Goal: Find specific page/section: Find specific page/section

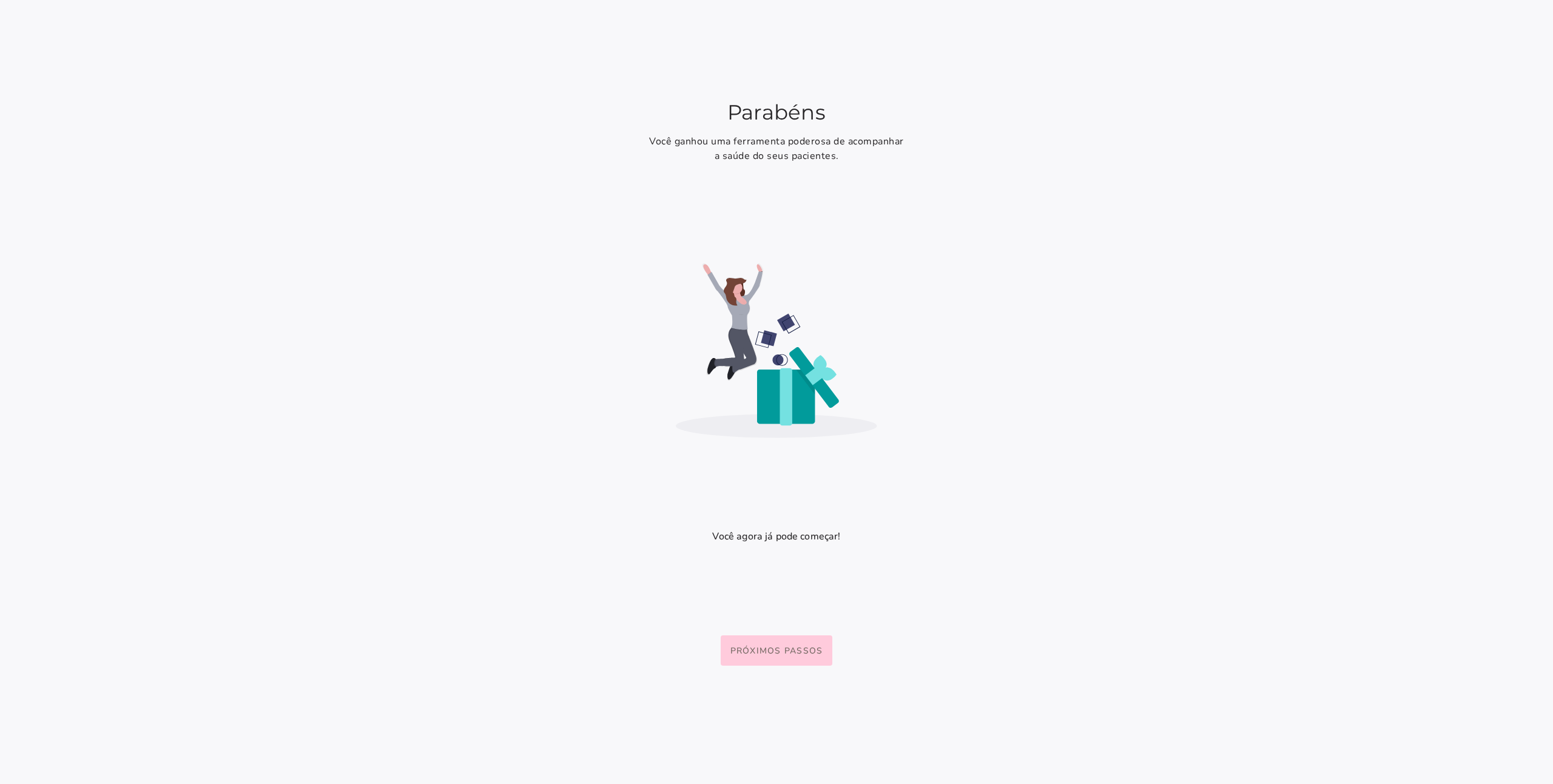
click at [0, 0] on slot "Próximos passos" at bounding box center [0, 0] width 0 height 0
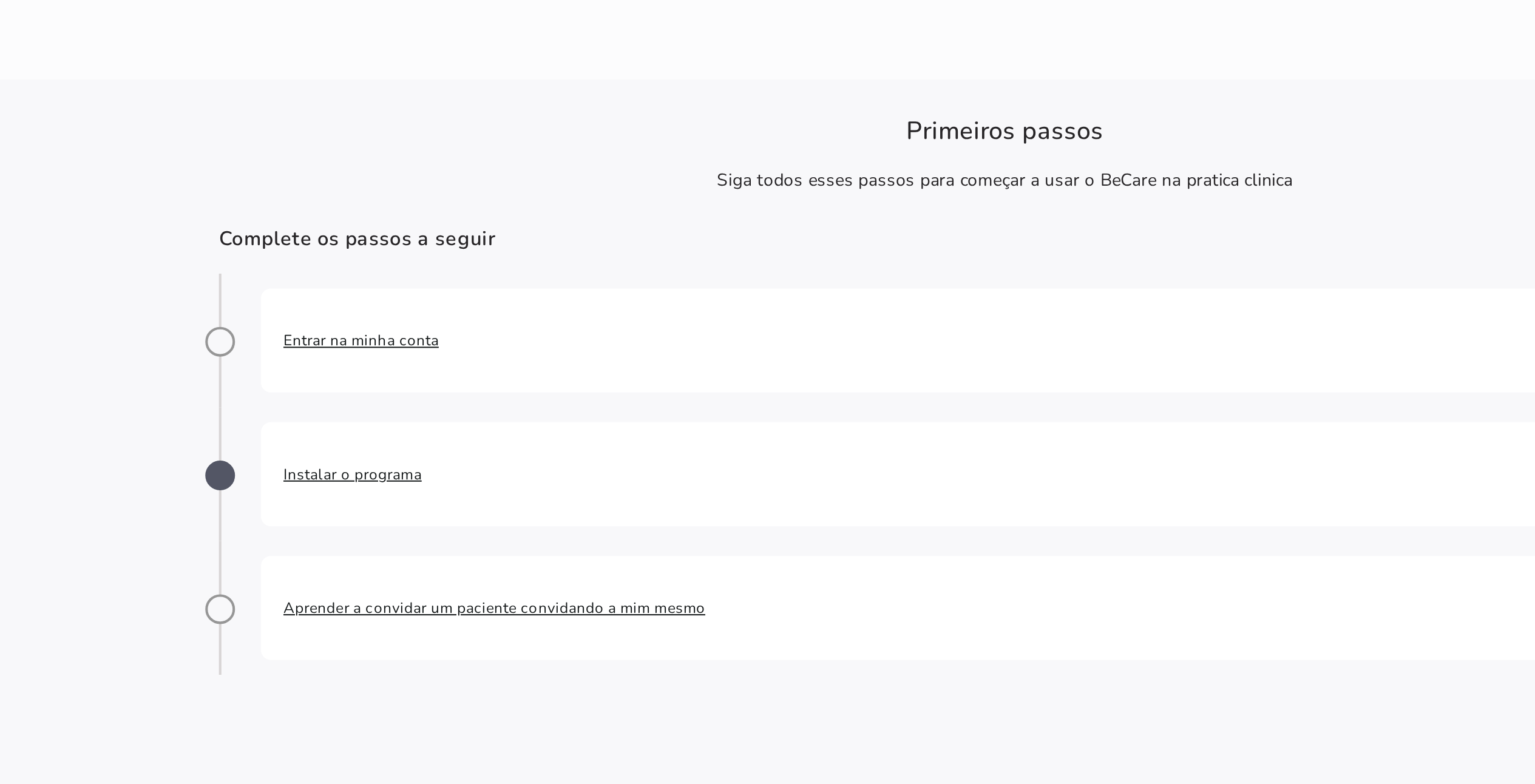
click at [540, 165] on span "Entrar na minha conta" at bounding box center [837, 167] width 691 height 12
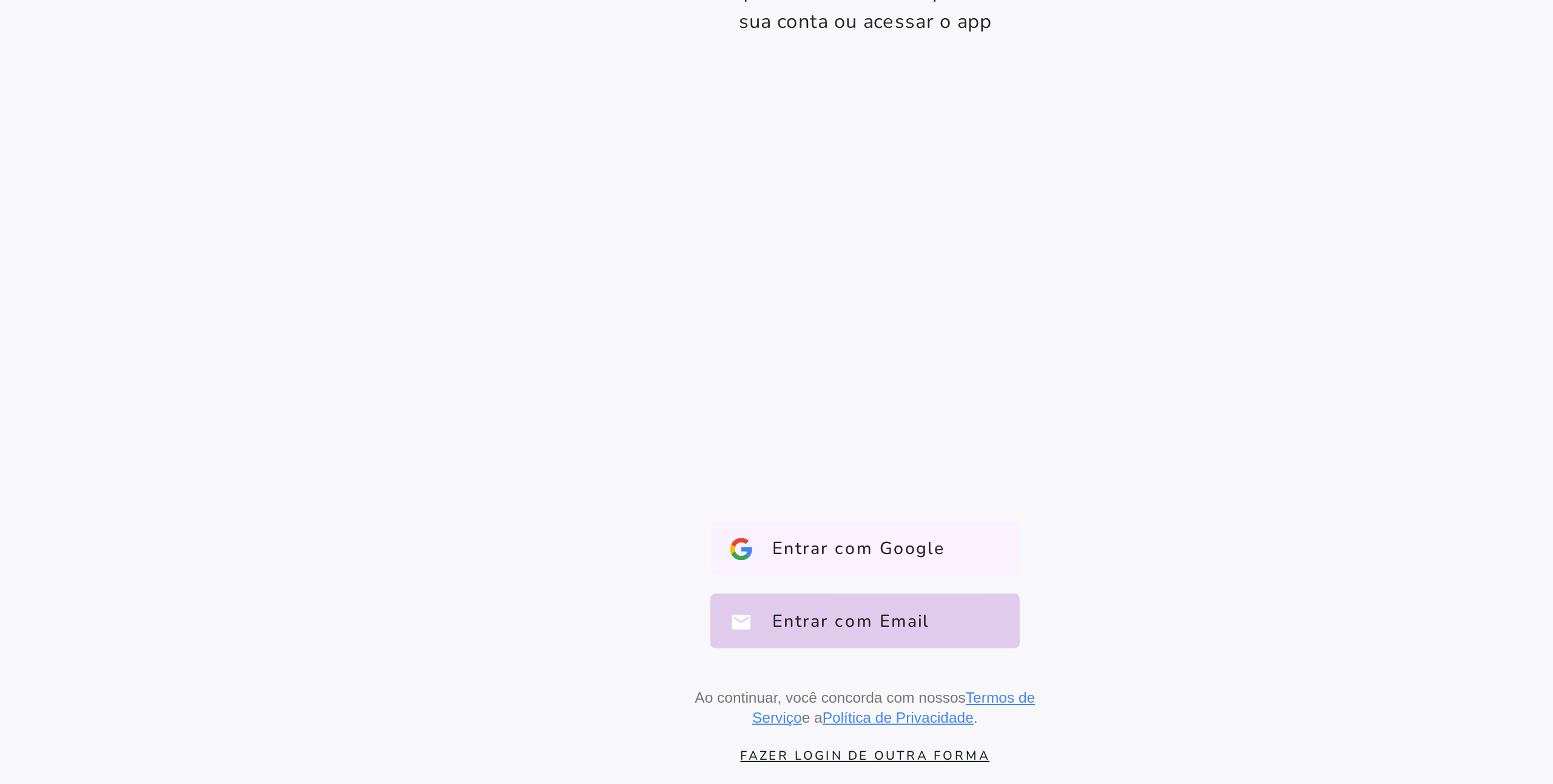
click at [756, 664] on span "Entrar com Google" at bounding box center [768, 668] width 94 height 12
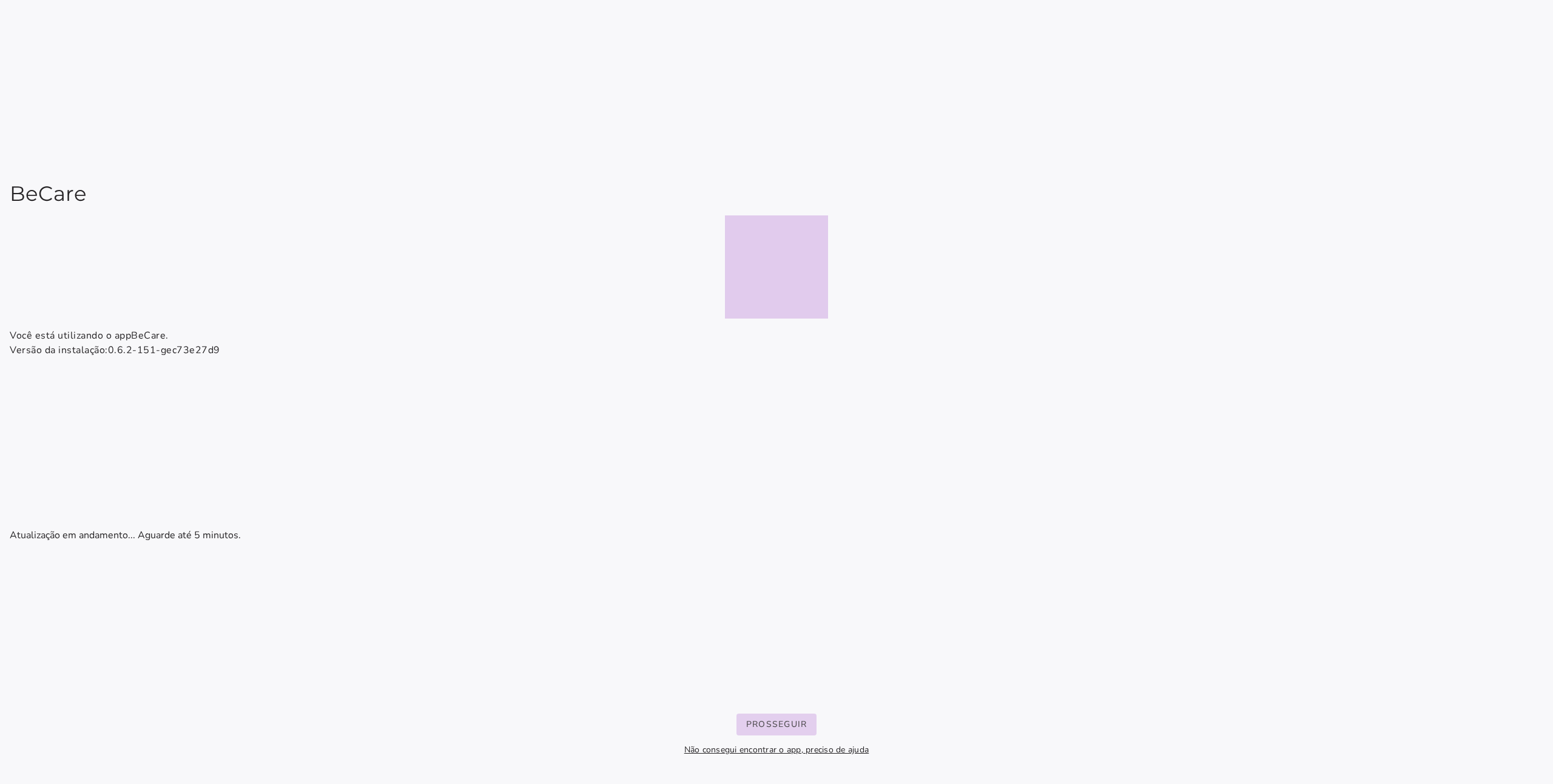
click at [0, 0] on slot "Prosseguir" at bounding box center [0, 0] width 0 height 0
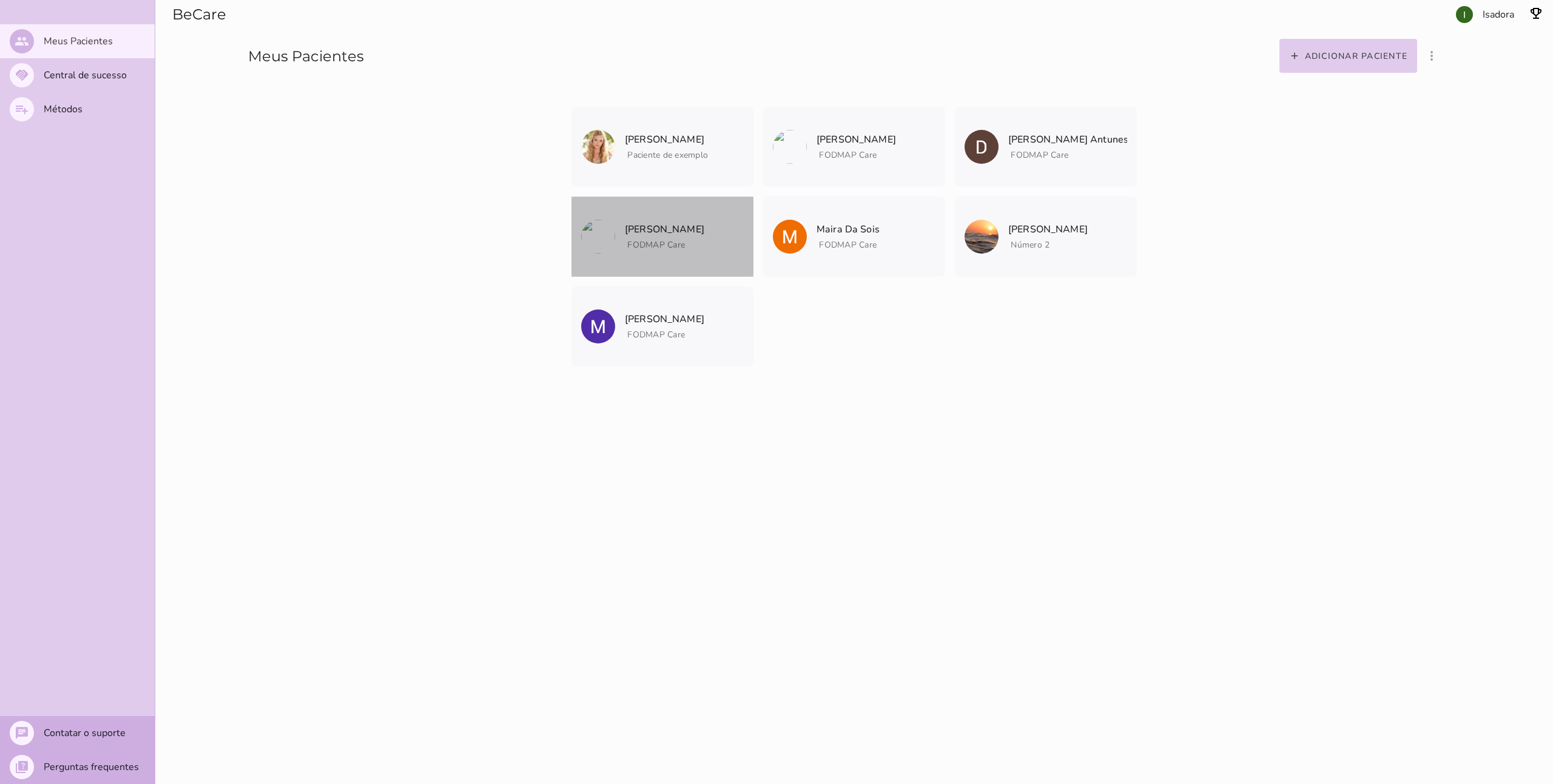
click at [644, 219] on span "[PERSON_NAME] Arquivar paciente Quando você finalizar a terapia digital com um …" at bounding box center [665, 222] width 79 height 51
